Goal: Check status: Check status

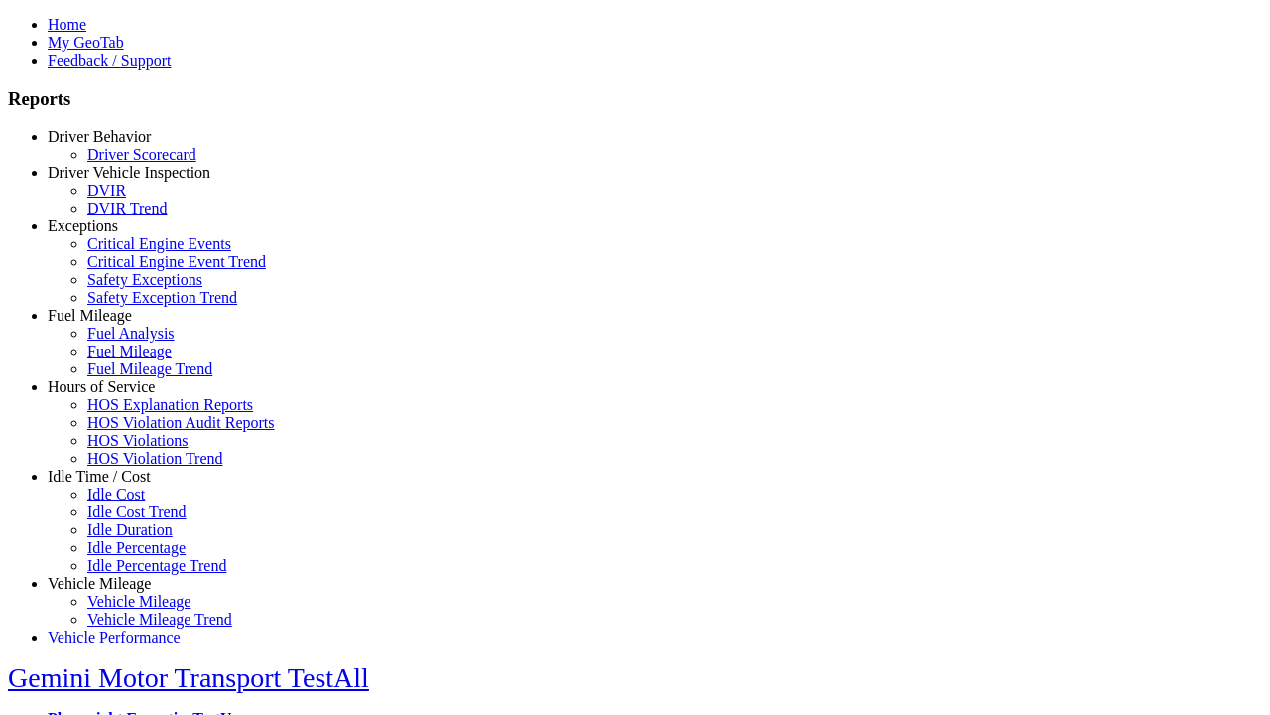
click at [114, 145] on link "Driver Behavior" at bounding box center [99, 136] width 103 height 17
click at [129, 163] on link "Driver Scorecard" at bounding box center [141, 154] width 109 height 17
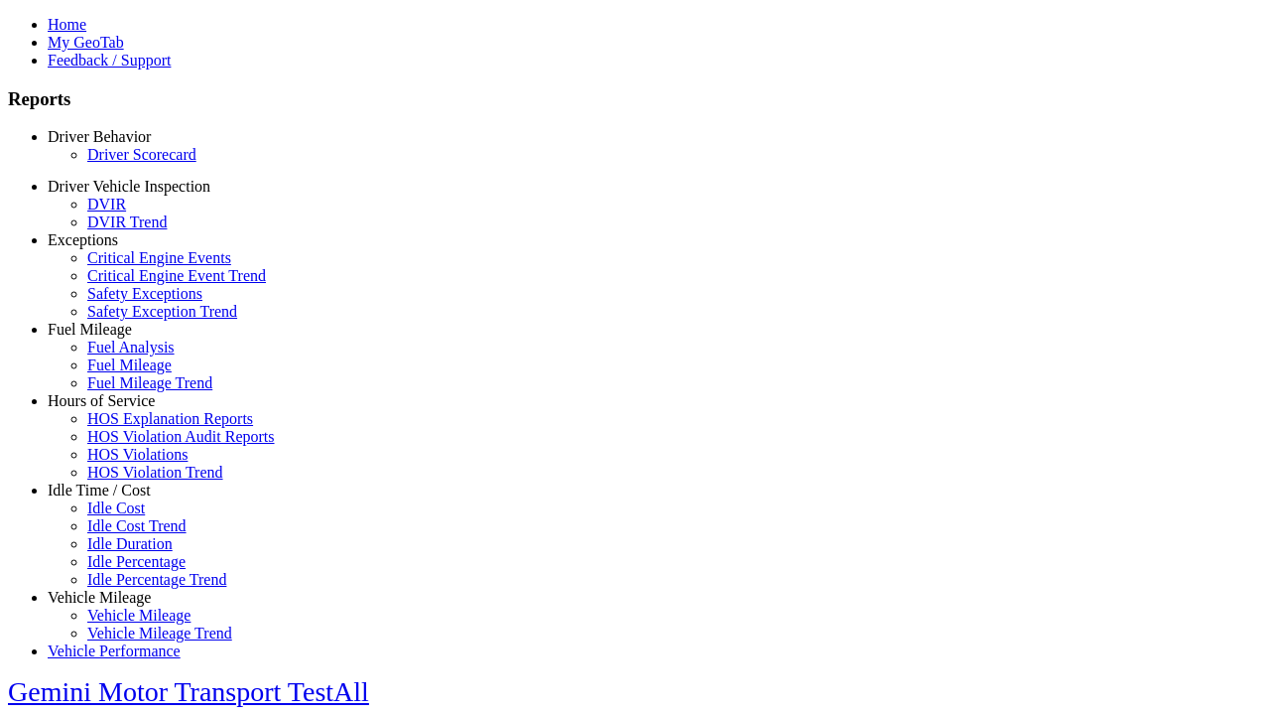
select select "**"
